Goal: Task Accomplishment & Management: Use online tool/utility

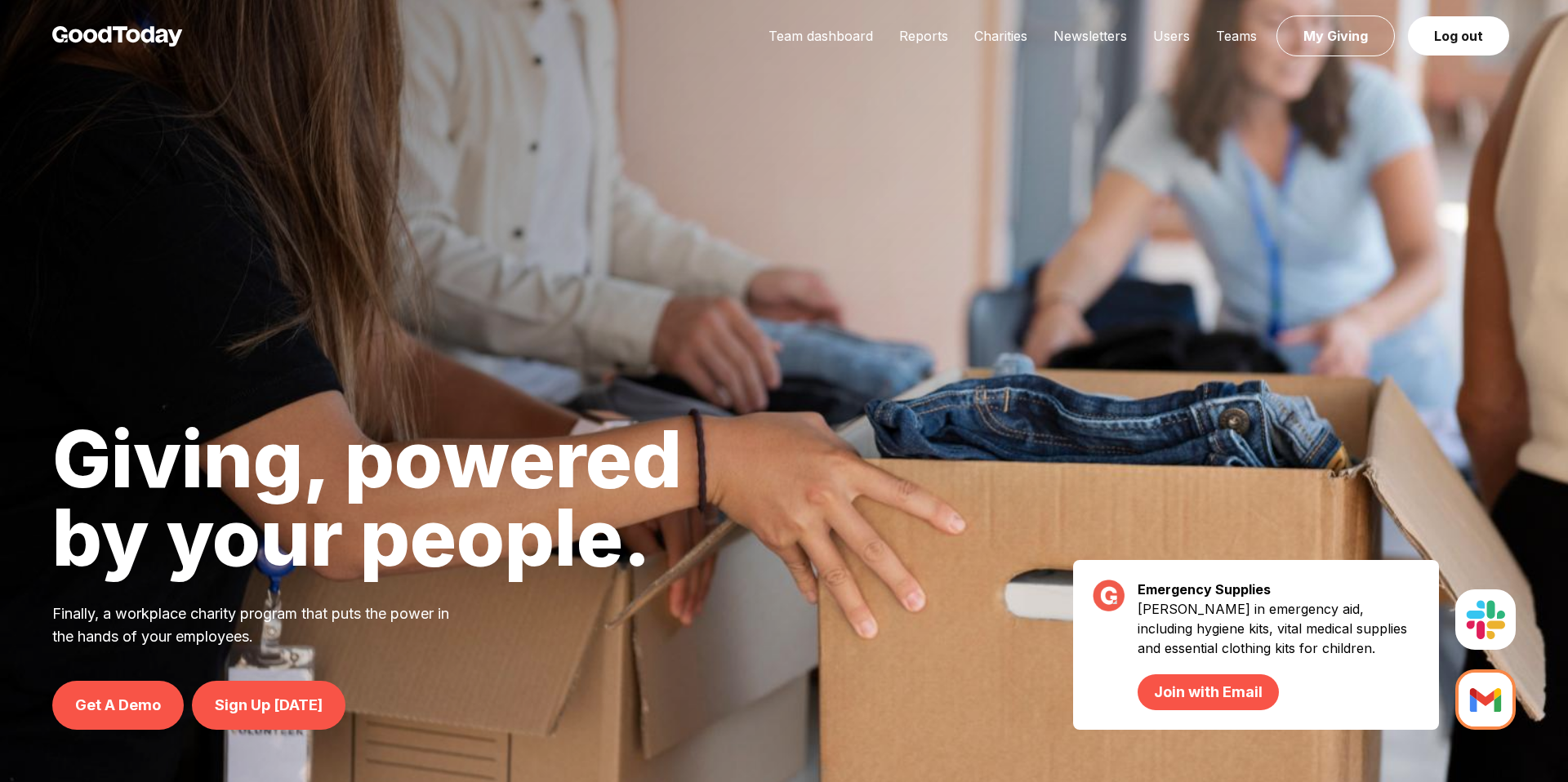
click at [1168, 48] on div "Team dashboard Reports Charities Newsletters Users Teams My Giving Log out" at bounding box center [784, 36] width 1568 height 73
click at [1168, 39] on link "Users" at bounding box center [1171, 36] width 63 height 16
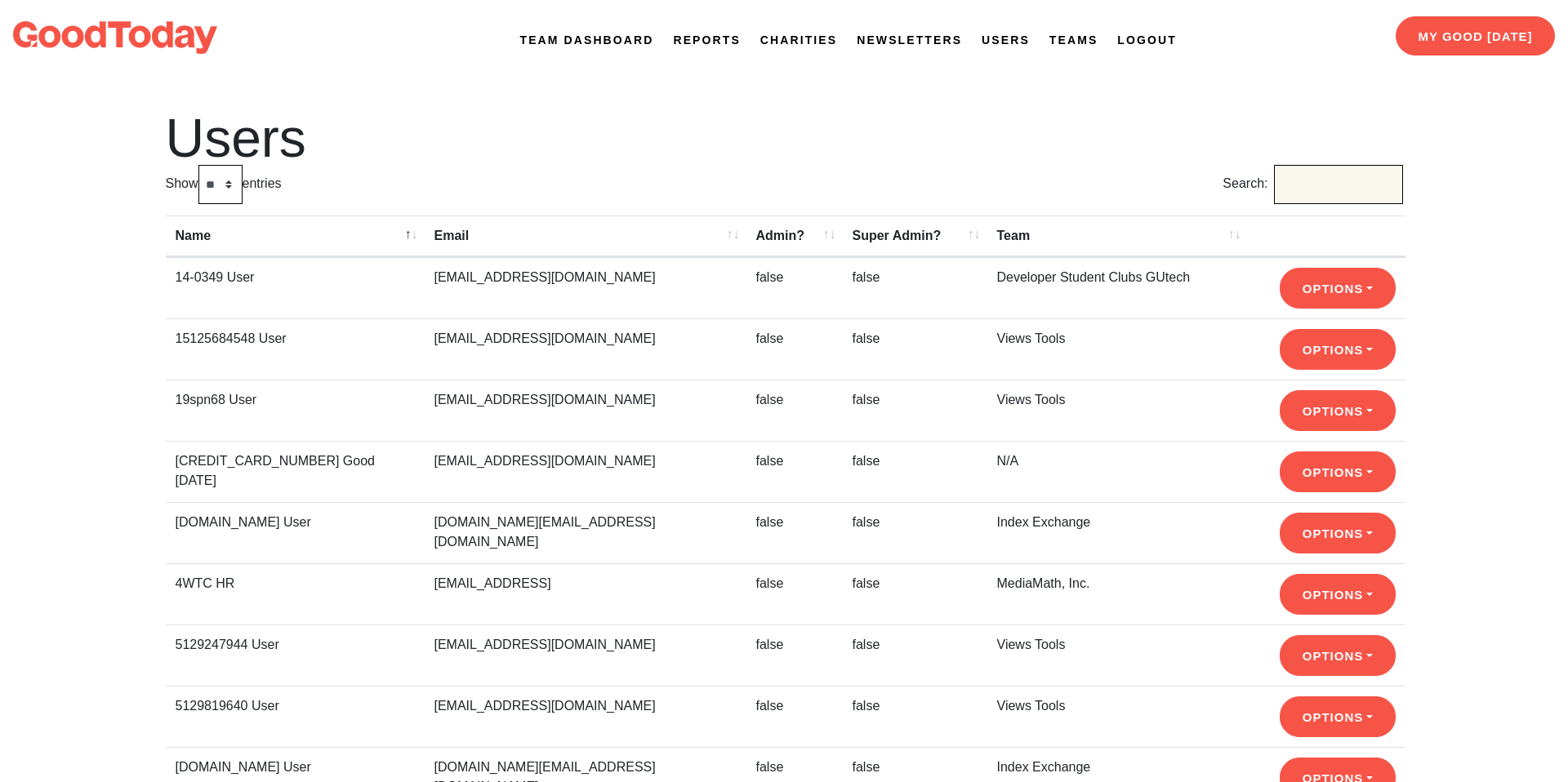
click at [1313, 169] on input "Search:" at bounding box center [1338, 184] width 129 height 39
type input "********"
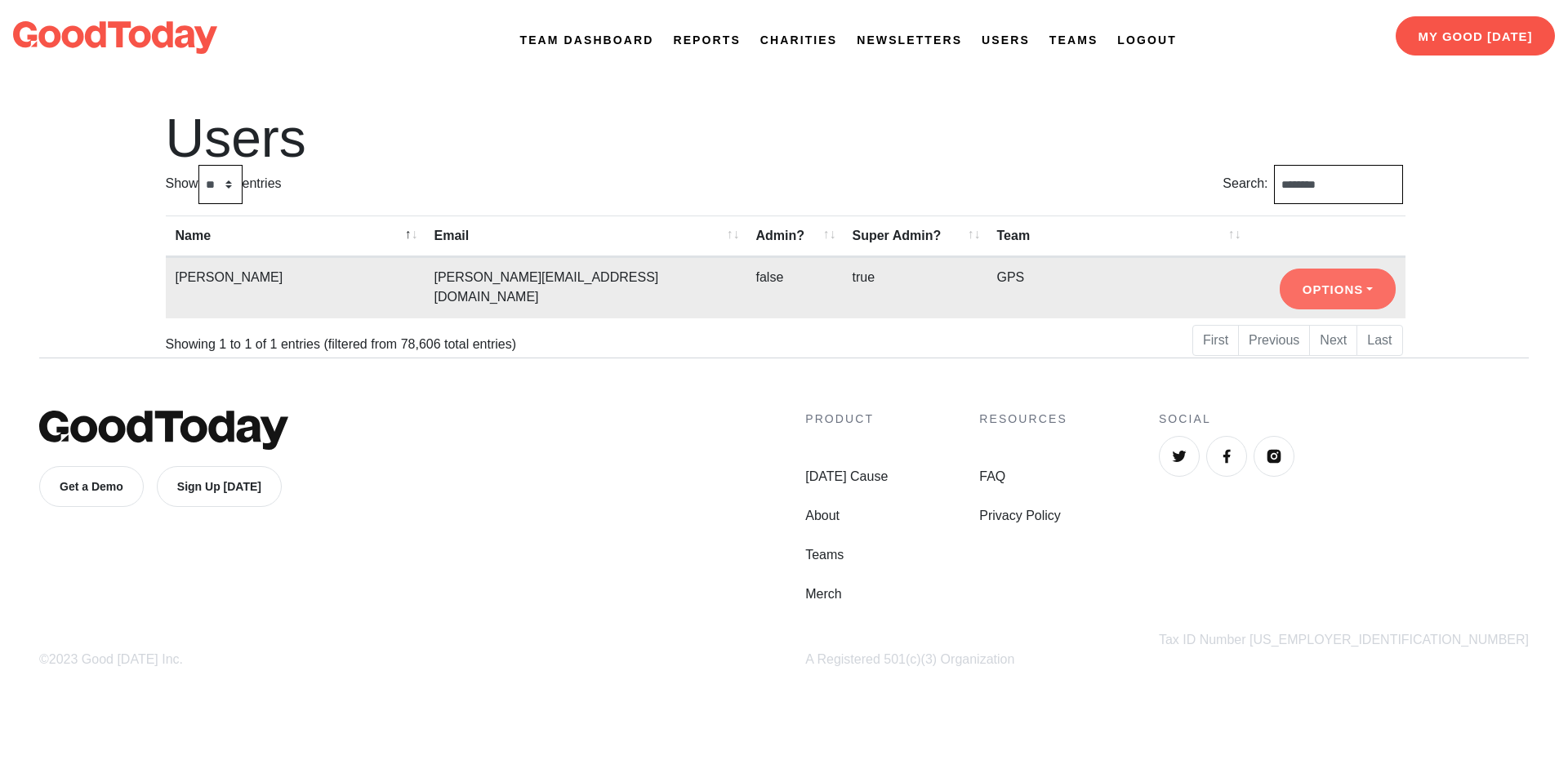
click at [1356, 294] on button "Options" at bounding box center [1337, 289] width 115 height 41
click at [1357, 354] on link "Login As User" at bounding box center [1345, 357] width 129 height 26
